Goal: Task Accomplishment & Management: Complete application form

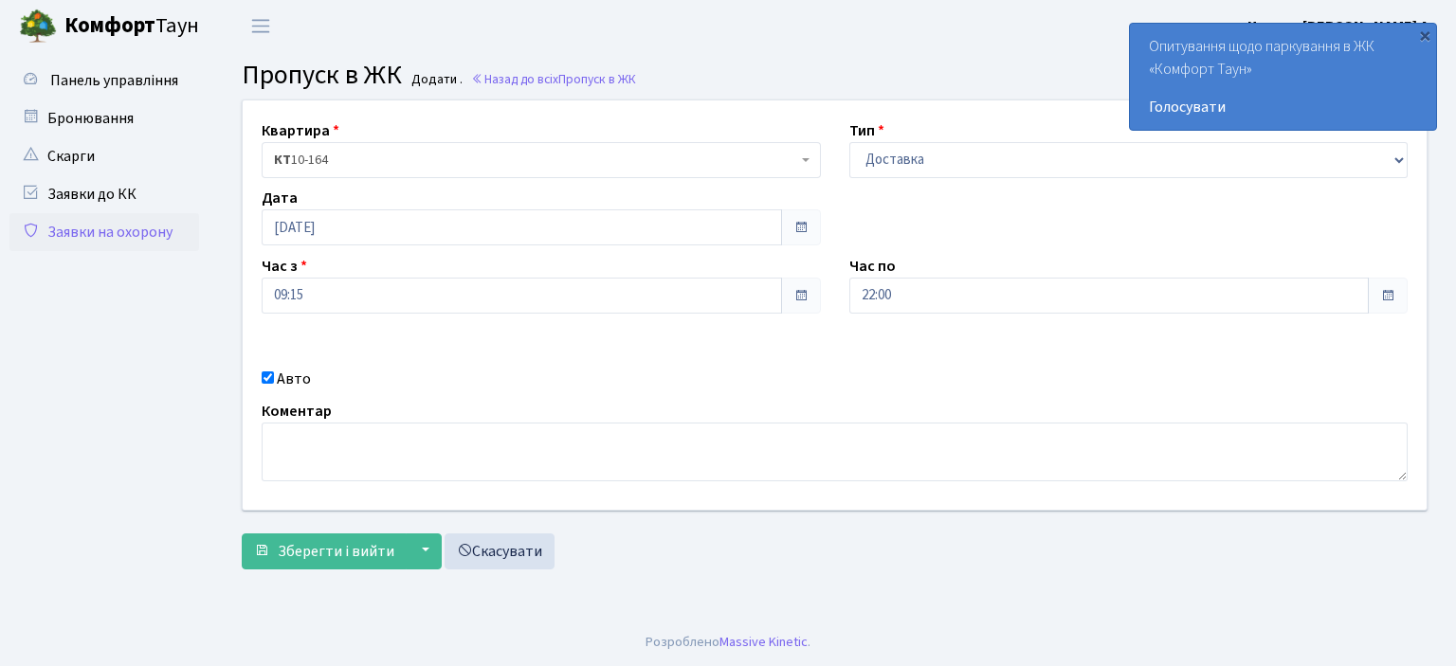
select select "1"
click at [1053, 158] on select "- Доставка Таксі Гості Сервіс" at bounding box center [1128, 160] width 559 height 36
click at [849, 142] on select "- Доставка Таксі Гості Сервіс" at bounding box center [1128, 160] width 559 height 36
click at [947, 299] on input "22:00" at bounding box center [1109, 296] width 520 height 36
click at [795, 364] on div "Квартира <b>КТ</b>&nbsp;&nbsp;&nbsp;&nbsp;10-164 КТ 10-164 Тип - Доставка Таксі…" at bounding box center [834, 304] width 1212 height 409
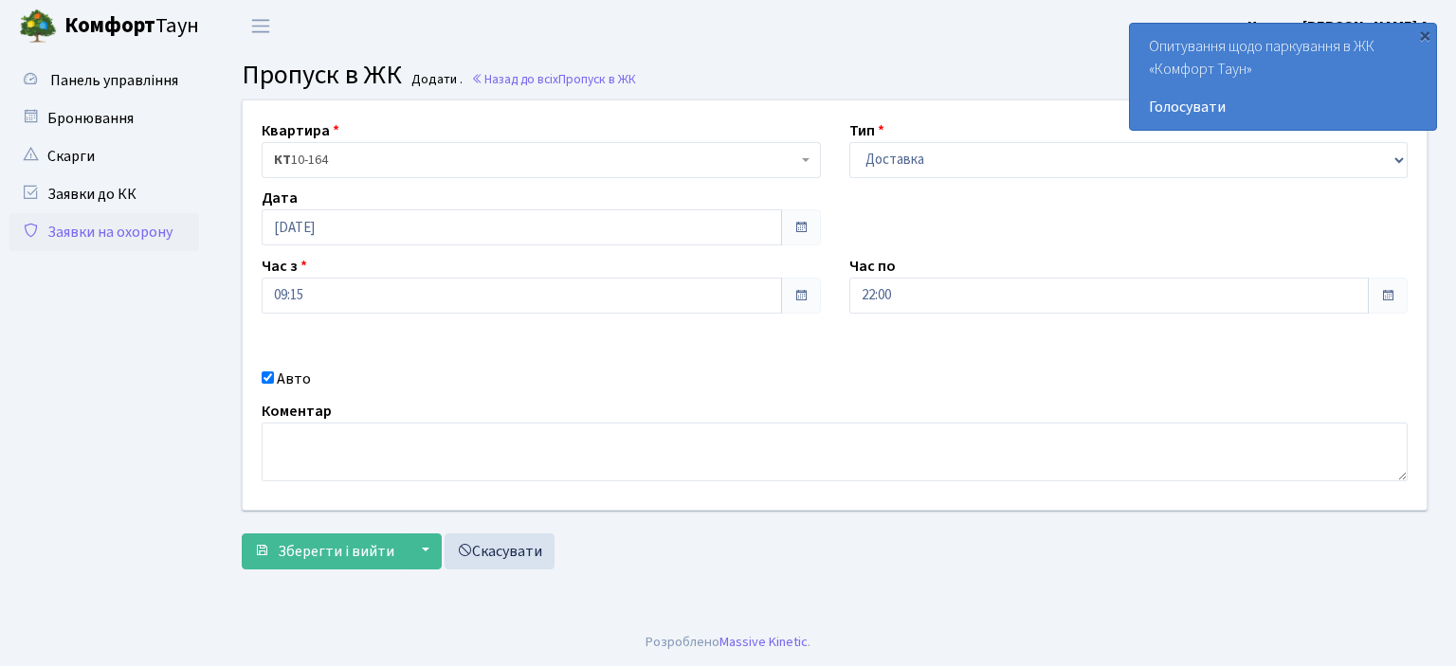
click at [265, 372] on input "Авто" at bounding box center [268, 377] width 12 height 12
click at [448, 403] on div "Коментар" at bounding box center [834, 441] width 1174 height 82
click at [273, 375] on div "Авто" at bounding box center [541, 379] width 588 height 23
click at [271, 371] on div "Авто" at bounding box center [541, 379] width 588 height 23
click at [270, 381] on input "Авто" at bounding box center [268, 377] width 12 height 12
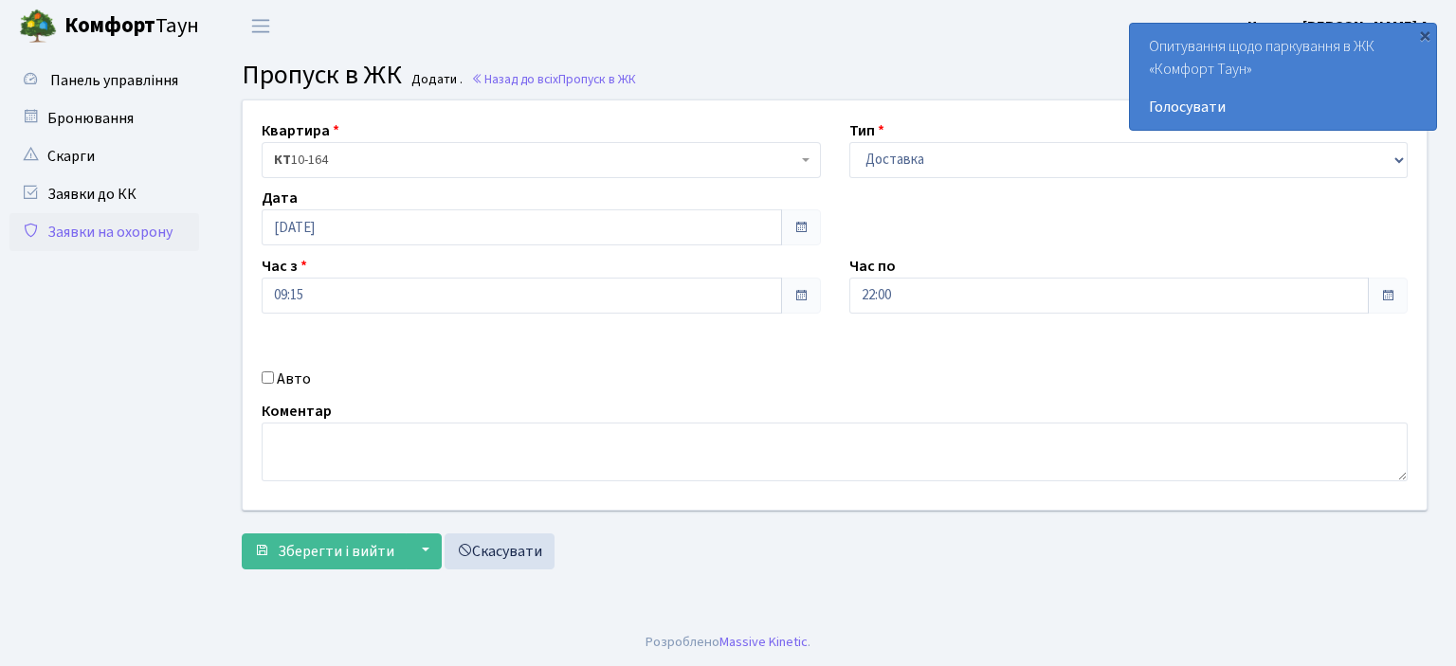
checkbox input "true"
type input "a"
type input "ЬІКА"
drag, startPoint x: 849, startPoint y: 367, endPoint x: 391, endPoint y: 485, distance: 472.8
click at [367, 485] on div "Квартира <b>КТ</b>&nbsp;&nbsp;&nbsp;&nbsp;10-164 КТ 10-164 Тип - Доставка Таксі…" at bounding box center [834, 304] width 1212 height 409
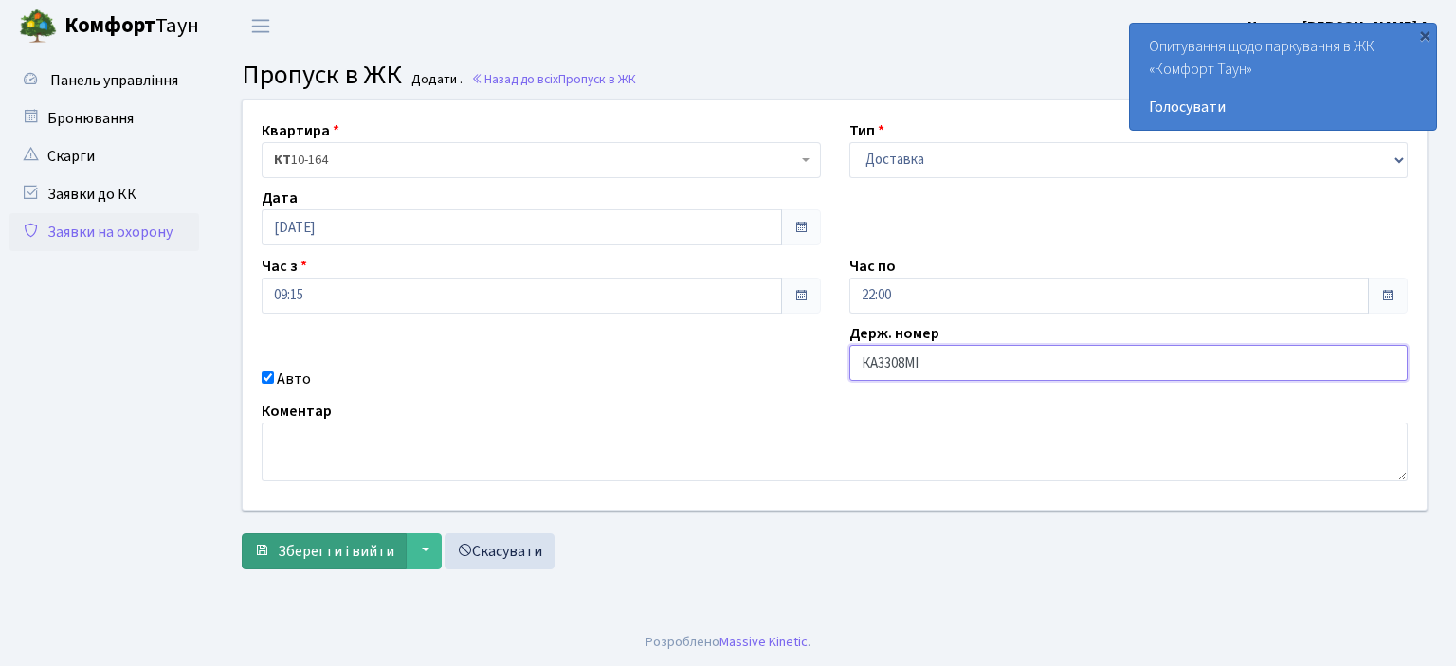
type input "КА3308МІ"
click at [286, 550] on span "Зберегти і вийти" at bounding box center [336, 551] width 117 height 21
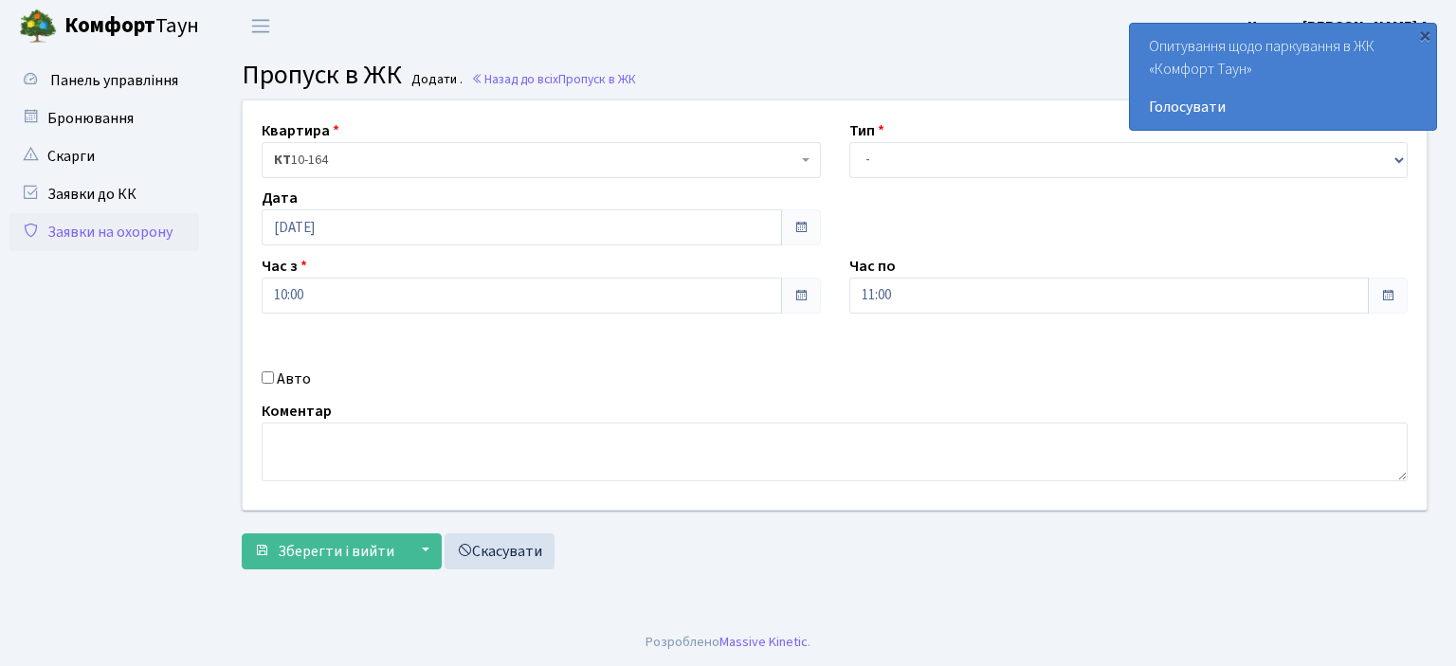
click at [121, 231] on link "Заявки на охорону" at bounding box center [104, 232] width 190 height 38
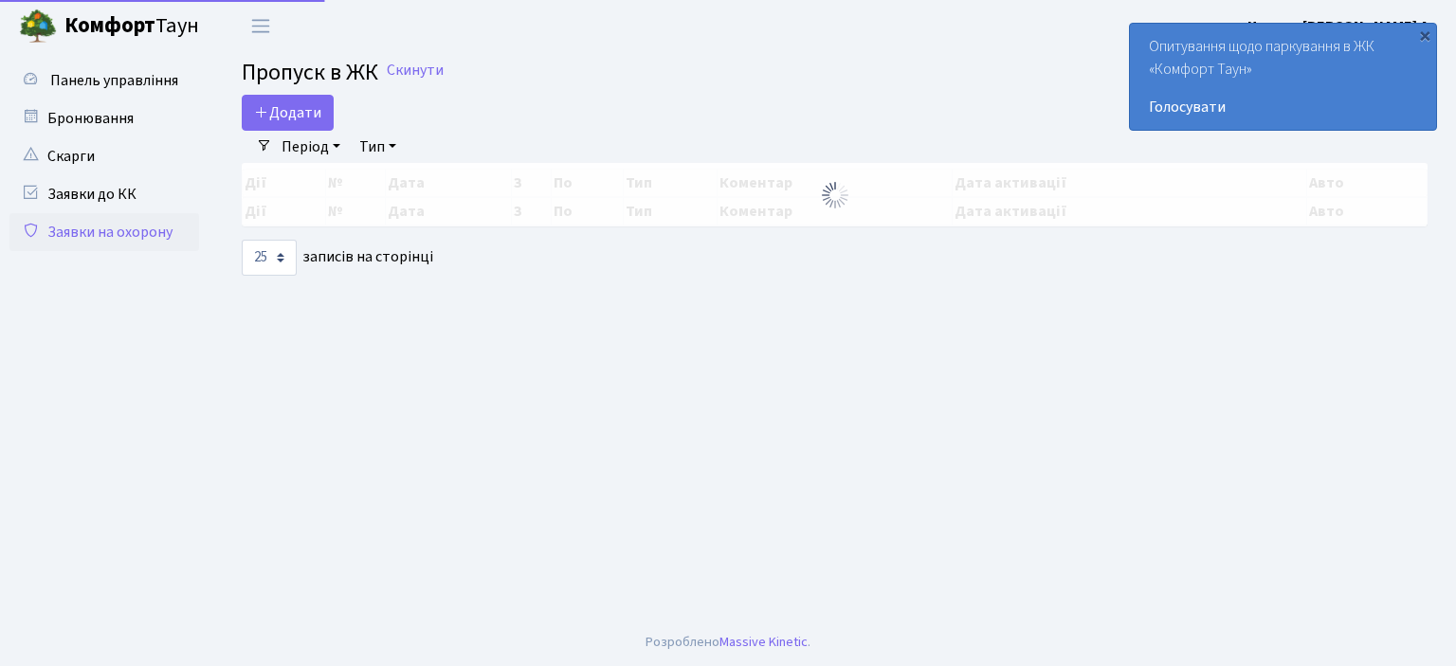
select select "25"
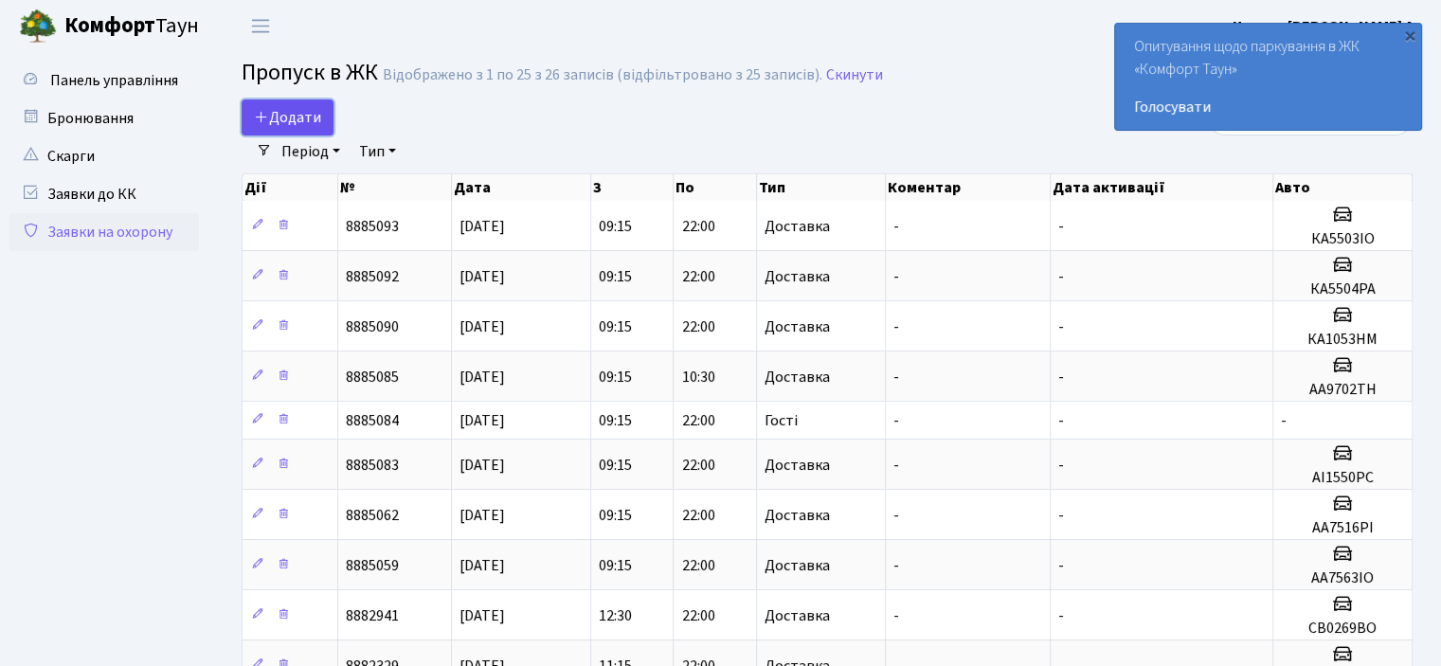
click at [268, 110] on icon at bounding box center [261, 116] width 15 height 15
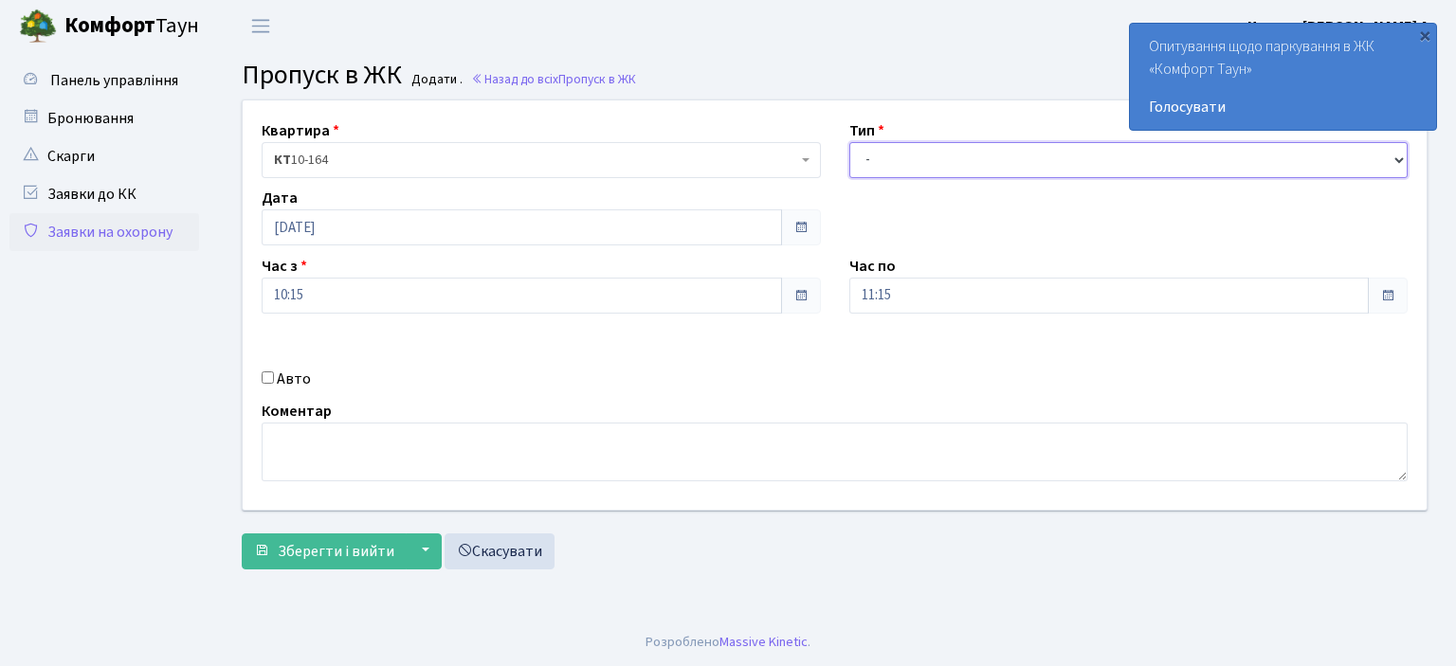
click at [958, 158] on select "- Доставка Таксі Гості Сервіс" at bounding box center [1128, 160] width 559 height 36
select select "1"
click at [849, 142] on select "- Доставка Таксі Гості Сервіс" at bounding box center [1128, 160] width 559 height 36
drag, startPoint x: 772, startPoint y: 318, endPoint x: 754, endPoint y: 321, distance: 18.2
click at [754, 321] on div "Квартира <b>КТ</b>&nbsp;&nbsp;&nbsp;&nbsp;10-164 КТ 10-164 Тип - Доставка Таксі…" at bounding box center [834, 304] width 1212 height 409
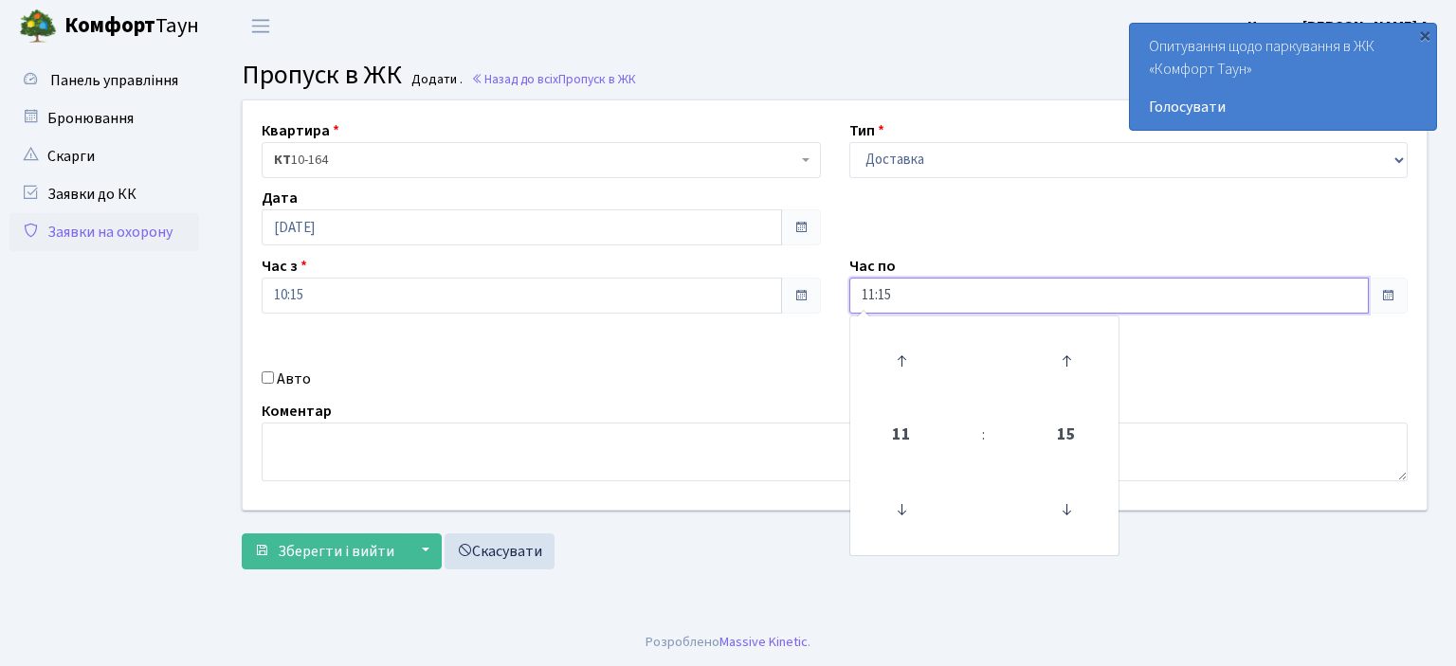
drag, startPoint x: 915, startPoint y: 304, endPoint x: 780, endPoint y: 316, distance: 135.1
click at [785, 316] on div "Квартира <b>КТ</b>&nbsp;&nbsp;&nbsp;&nbsp;10-164 КТ 10-164 Тип - Доставка Таксі…" at bounding box center [834, 304] width 1212 height 409
type input "22:00"
click at [263, 379] on input "Авто" at bounding box center [268, 377] width 12 height 12
checkbox input "true"
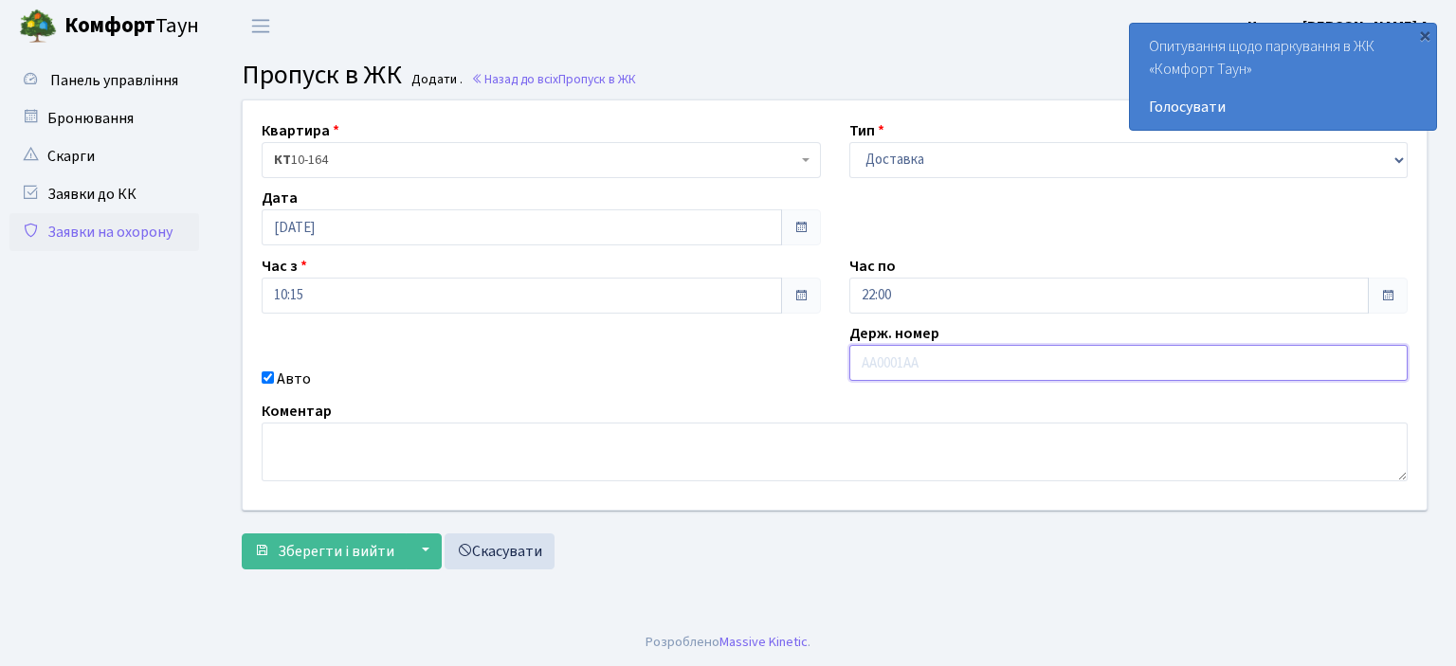
drag, startPoint x: 910, startPoint y: 371, endPoint x: 900, endPoint y: 363, distance: 12.7
click at [900, 363] on input "text" at bounding box center [1128, 363] width 559 height 36
type input "ка3308мі"
click at [242, 534] on button "Зберегти і вийти" at bounding box center [324, 552] width 165 height 36
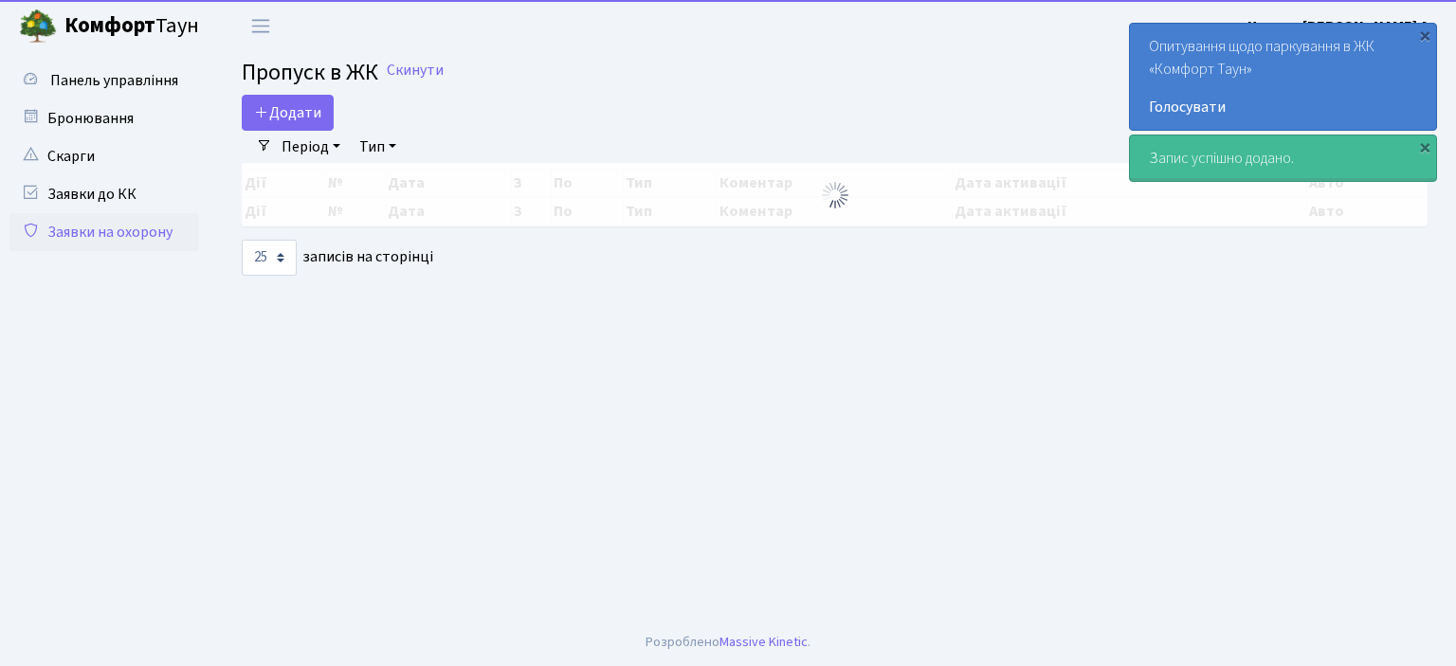
select select "25"
